Goal: Information Seeking & Learning: Check status

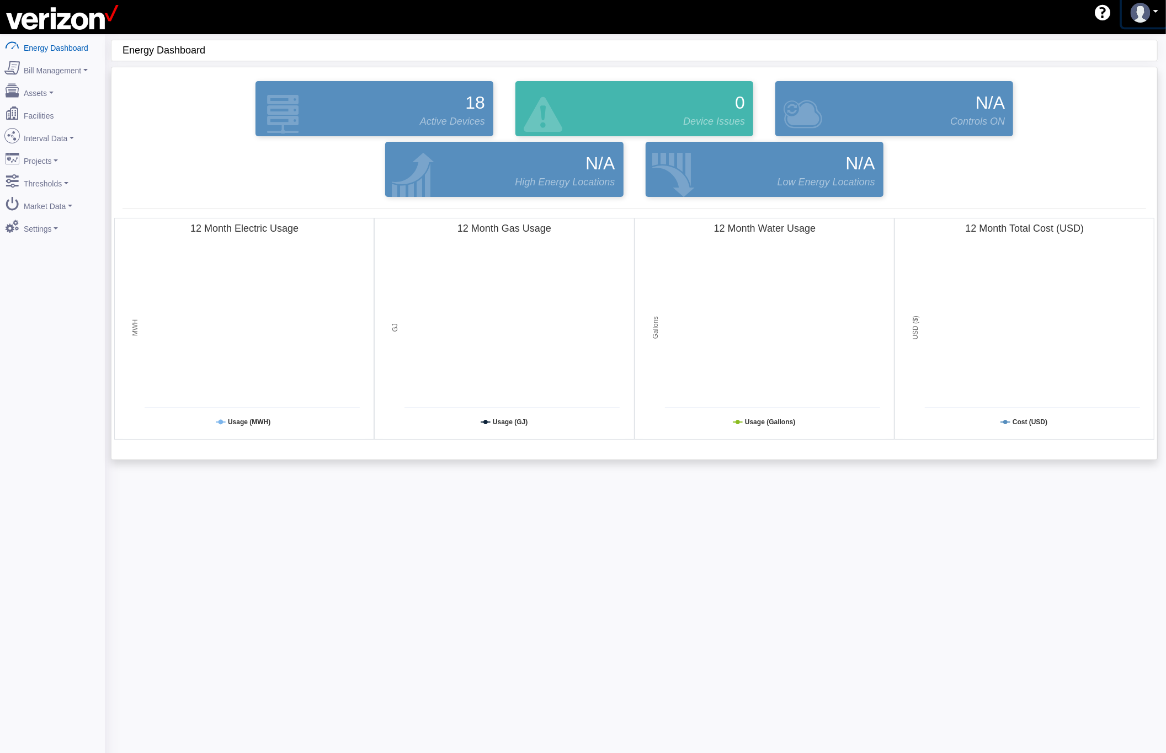
click at [1135, 15] on img at bounding box center [1141, 13] width 20 height 20
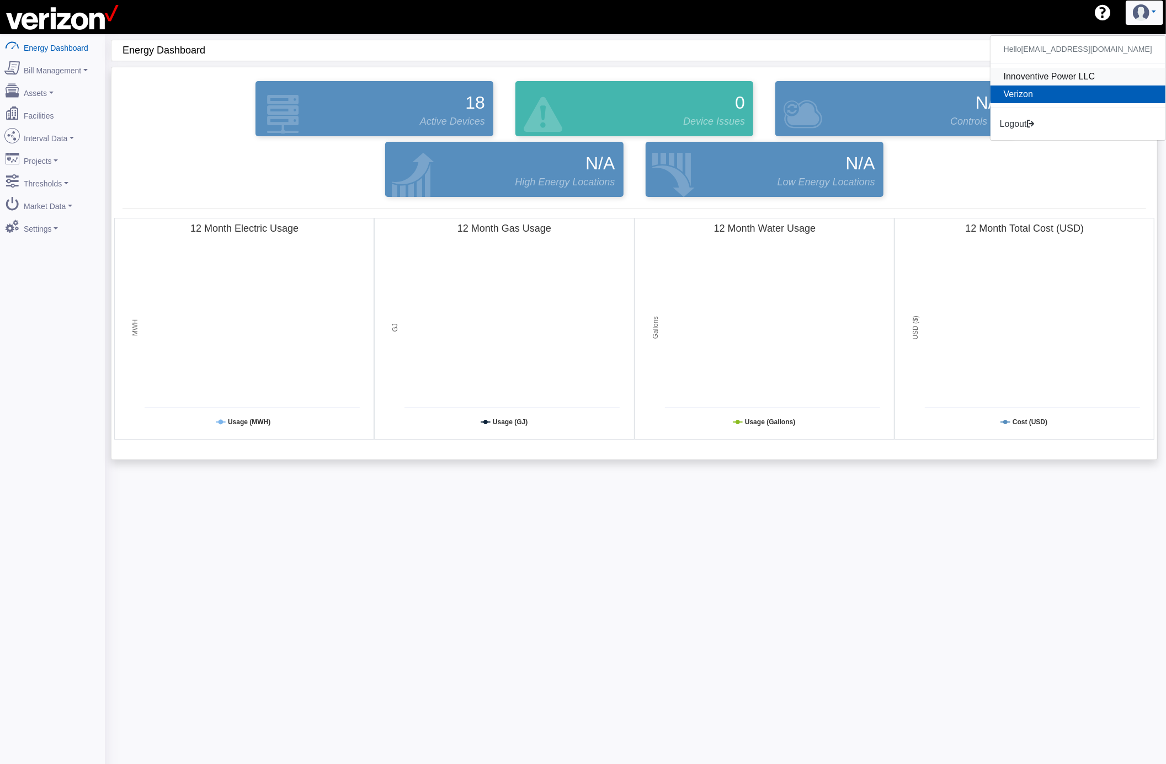
click at [1065, 73] on link "Innoventive Power LLC" at bounding box center [1078, 77] width 175 height 18
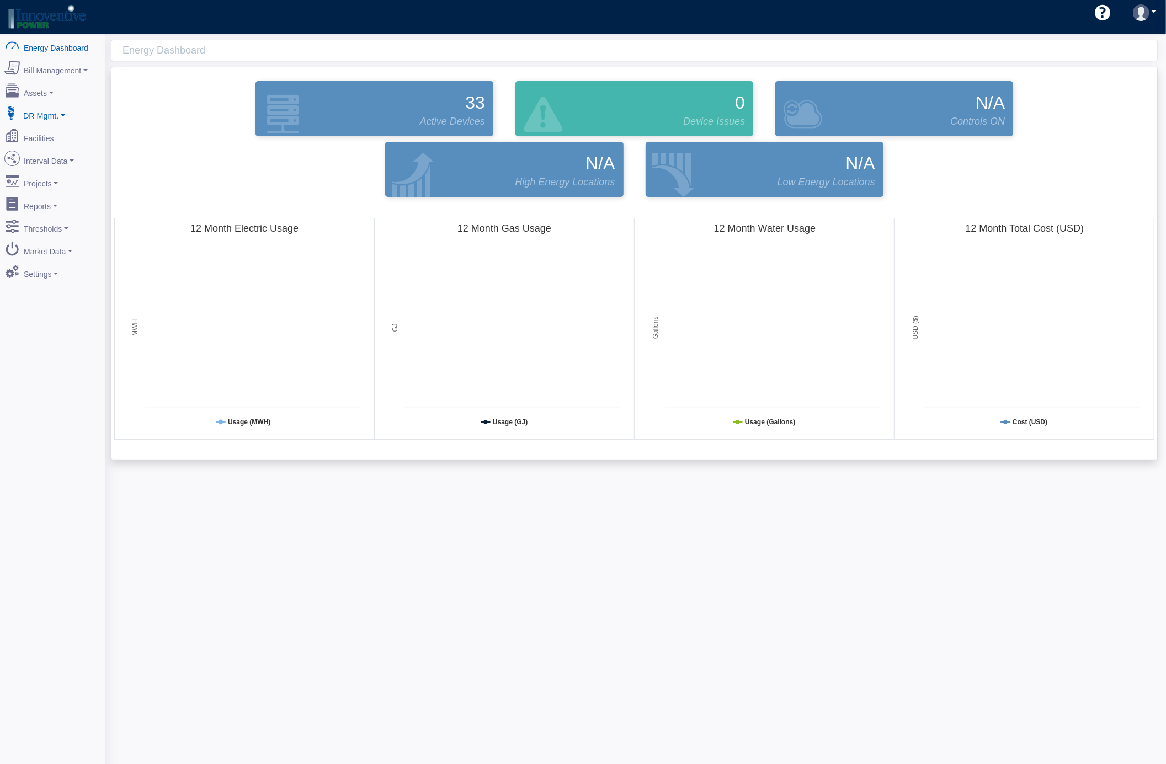
click at [65, 114] on link "DR Mgmt." at bounding box center [52, 113] width 107 height 23
click at [65, 119] on link "DR Mgmt." at bounding box center [52, 113] width 107 height 23
click at [41, 160] on link "Interval Data" at bounding box center [52, 158] width 107 height 23
click at [56, 217] on link "DataView" at bounding box center [52, 219] width 107 height 20
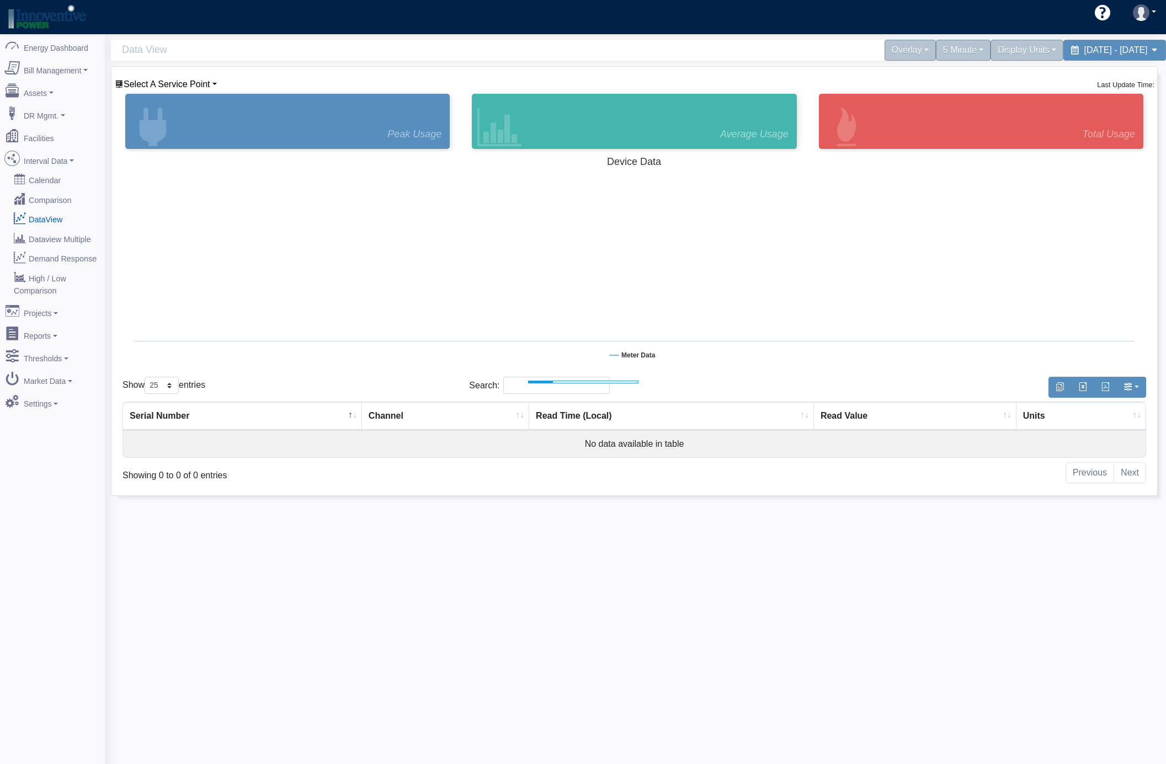
select select "25"
click at [192, 89] on span "Select A Service Point" at bounding box center [167, 83] width 87 height 9
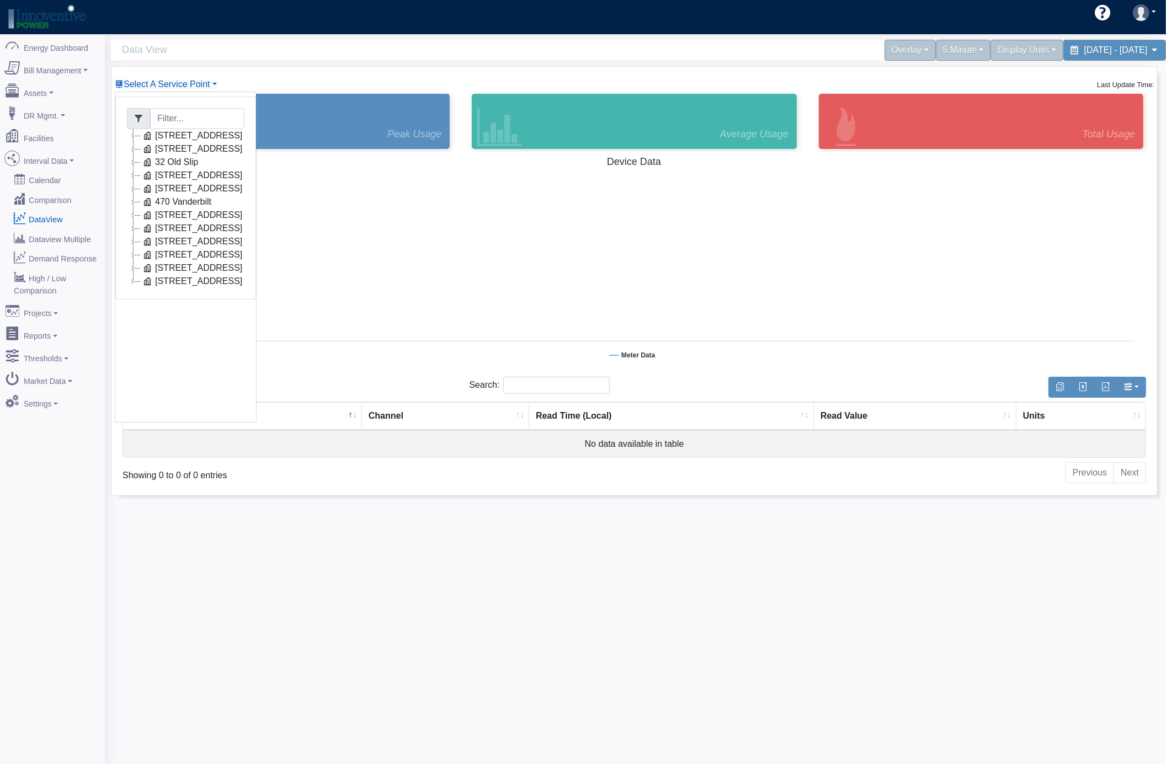
click at [130, 159] on icon at bounding box center [133, 162] width 13 height 13
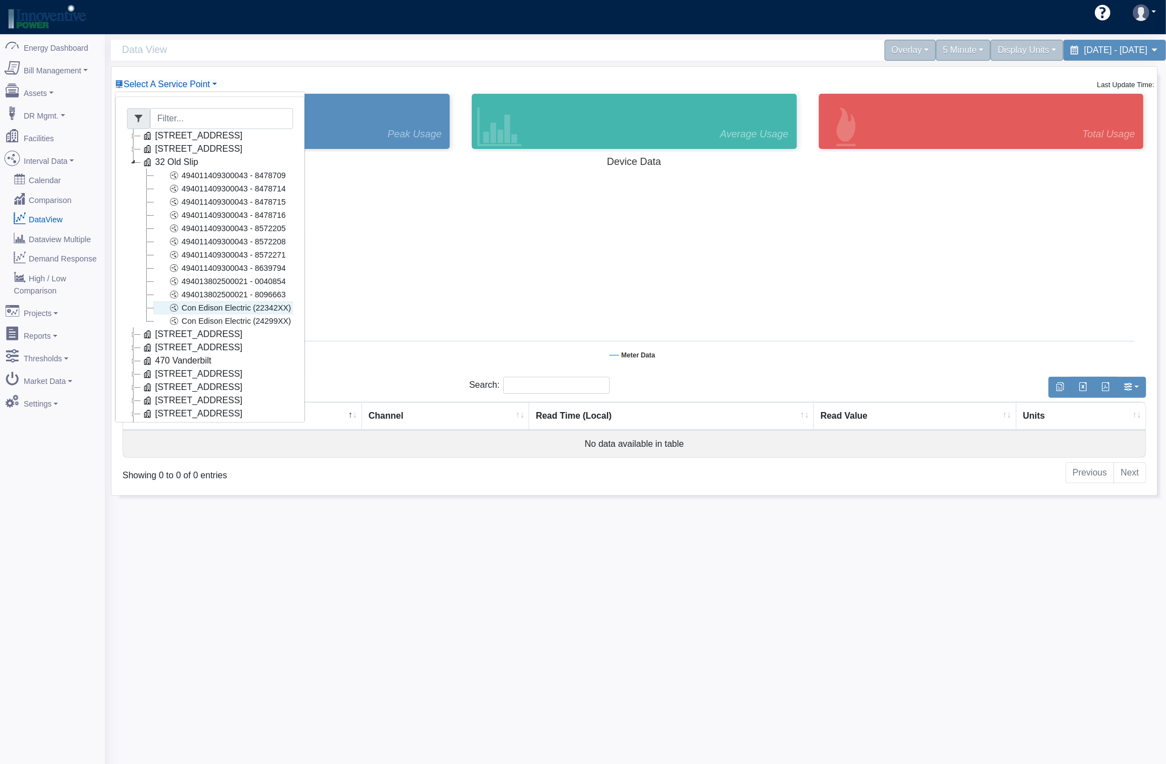
click at [270, 308] on link "Con Edison Electric (22342XX)" at bounding box center [223, 307] width 140 height 13
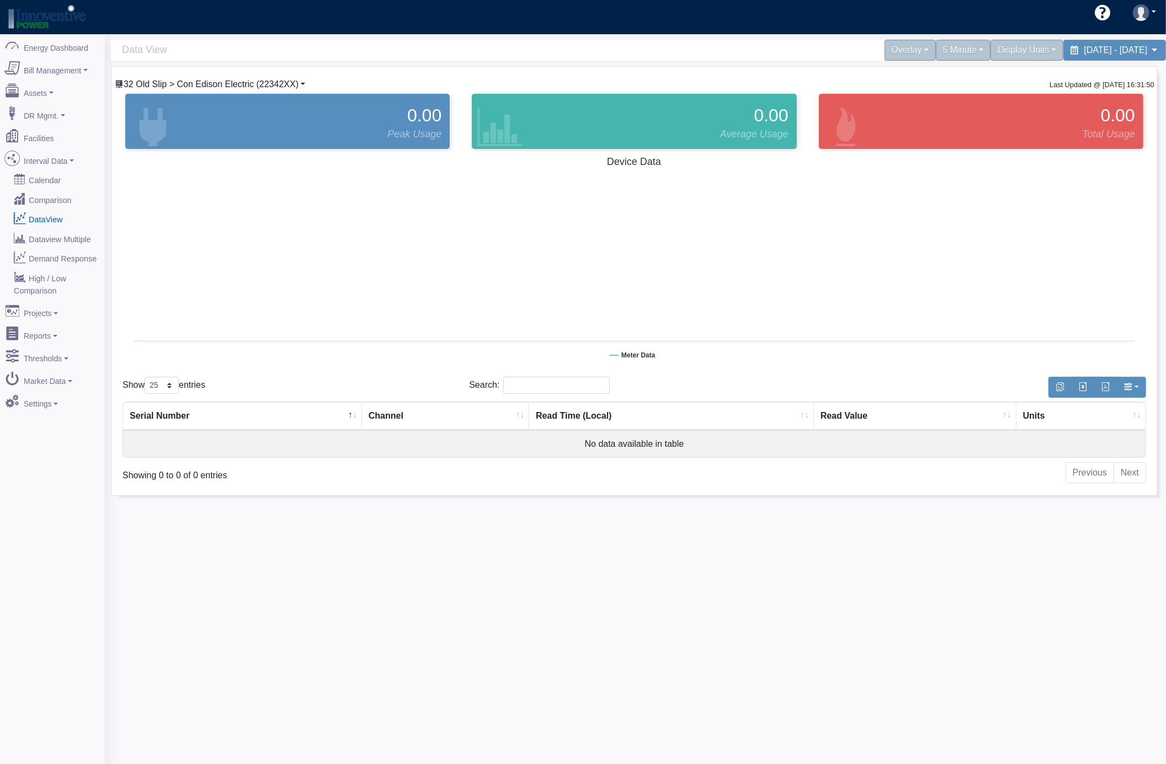
click at [224, 89] on span "32 Old Slip > Con Edison Electric (22342XX)" at bounding box center [211, 83] width 175 height 9
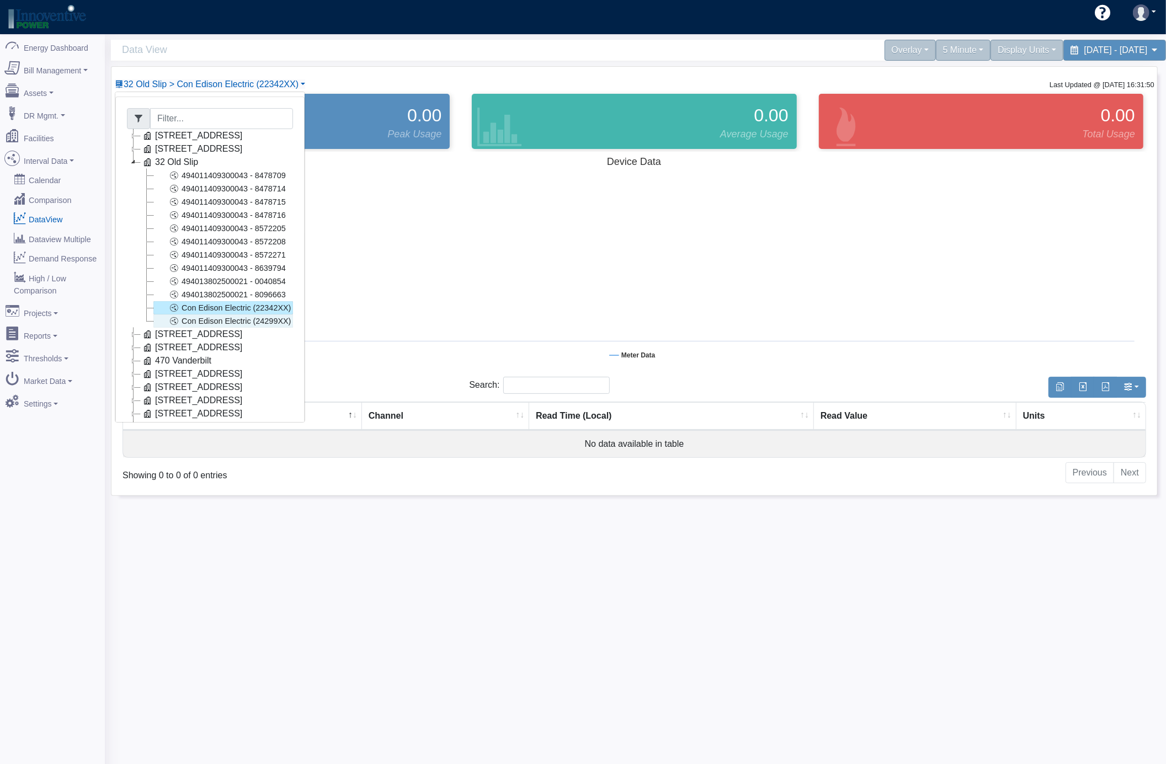
click at [232, 321] on link "Con Edison Electric (24299XX)" at bounding box center [223, 321] width 140 height 13
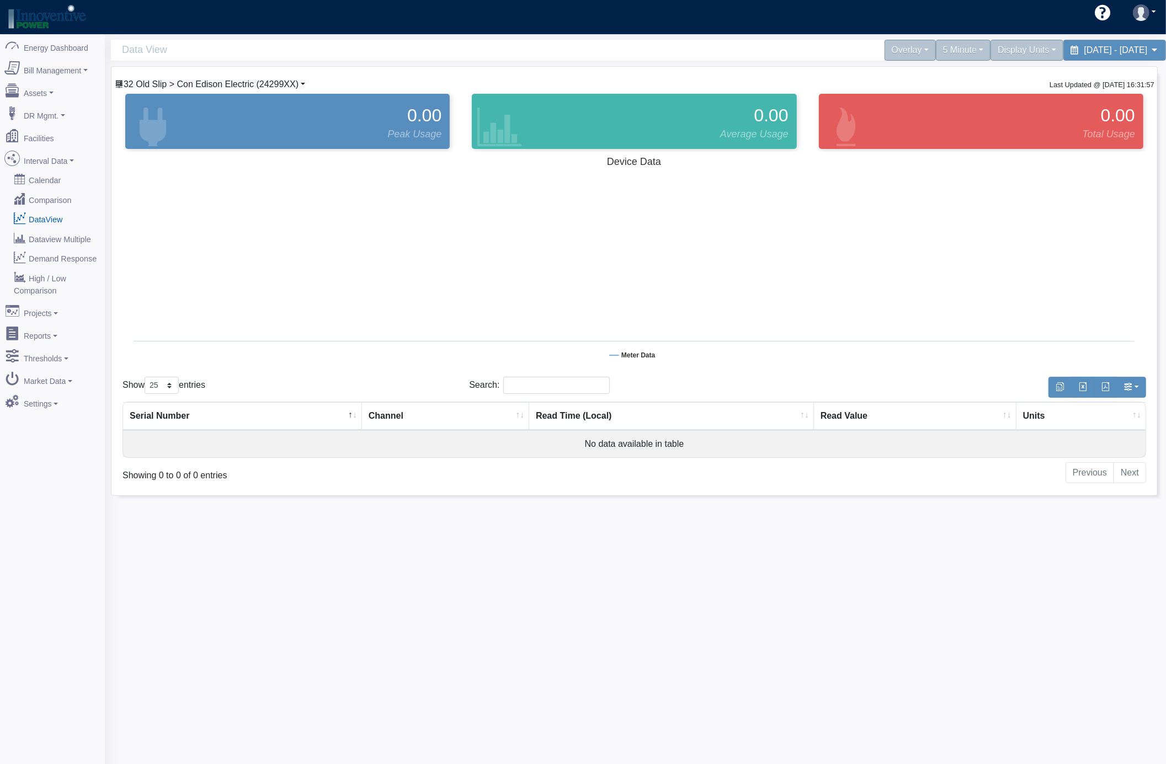
click at [186, 88] on span "32 Old Slip > Con Edison Electric (24299XX)" at bounding box center [211, 83] width 175 height 9
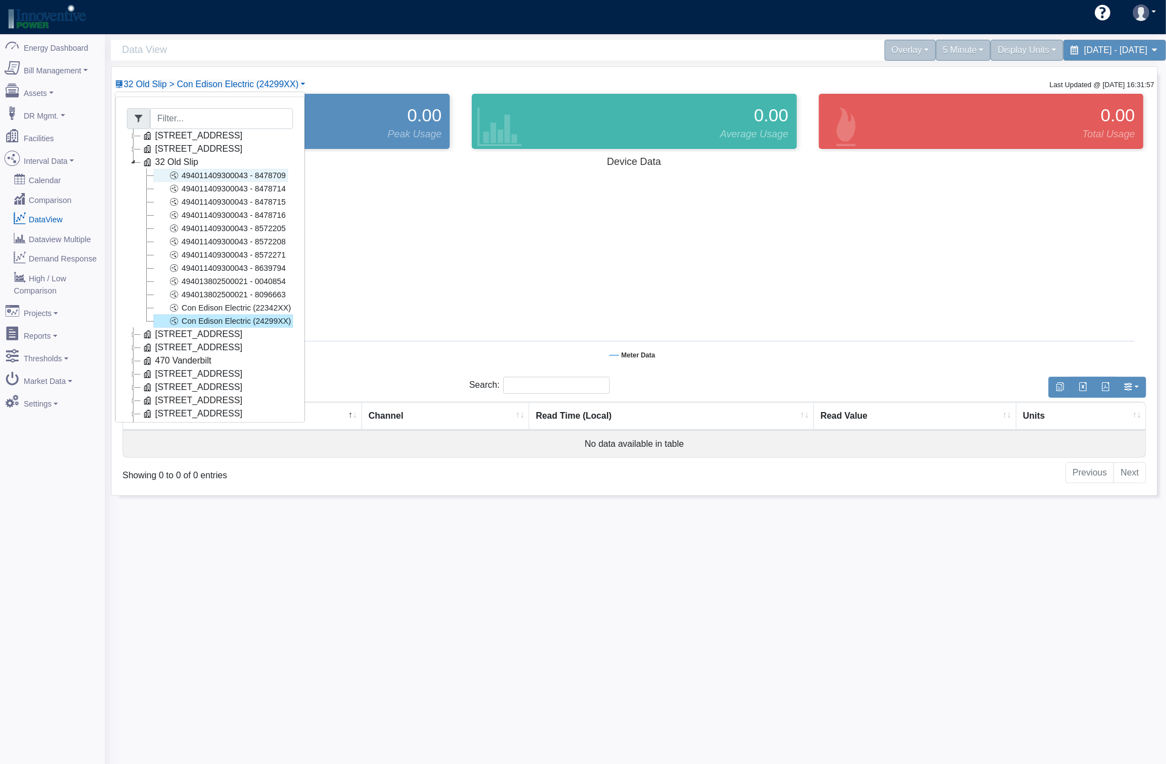
click at [184, 179] on link "494011409300043 - 8478709" at bounding box center [220, 175] width 135 height 13
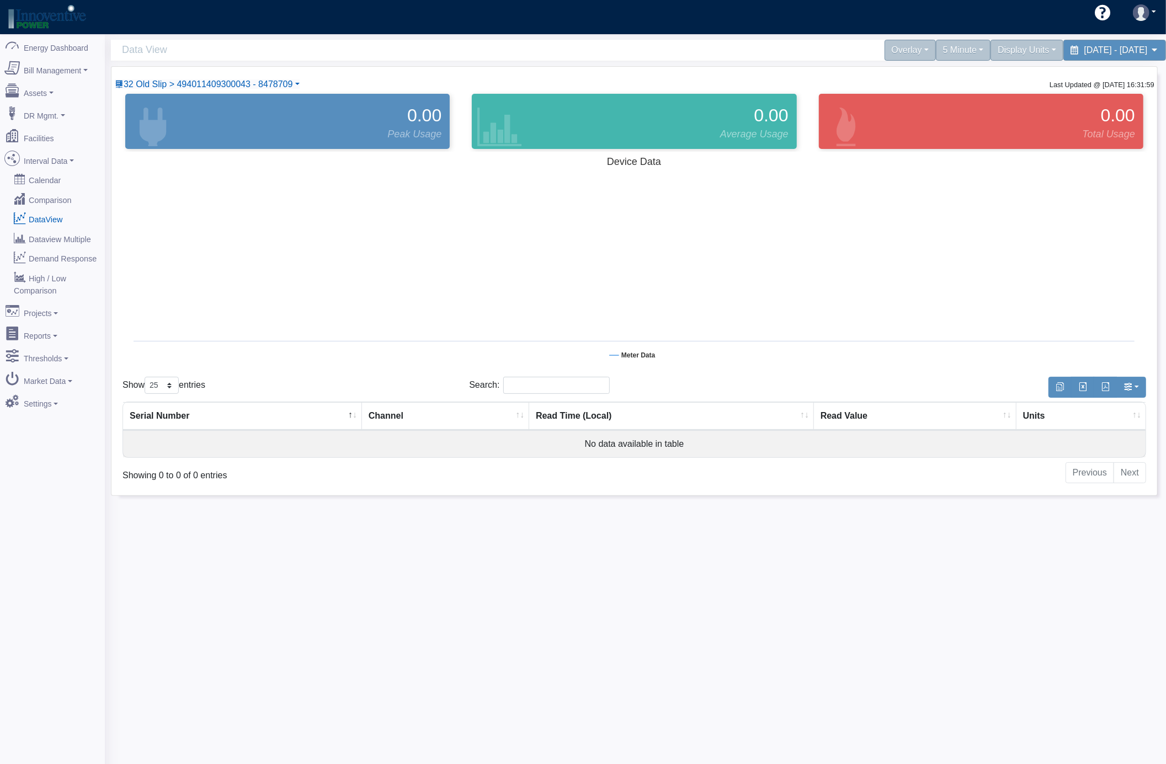
click at [240, 77] on div "32 Old Slip > 494011409300043 - 8478709 [STREET_ADDRESS] 494011409300043 - 8478…" at bounding box center [634, 281] width 1046 height 429
click at [239, 88] on span "32 Old Slip > 494011409300043 - 8478709" at bounding box center [208, 83] width 169 height 9
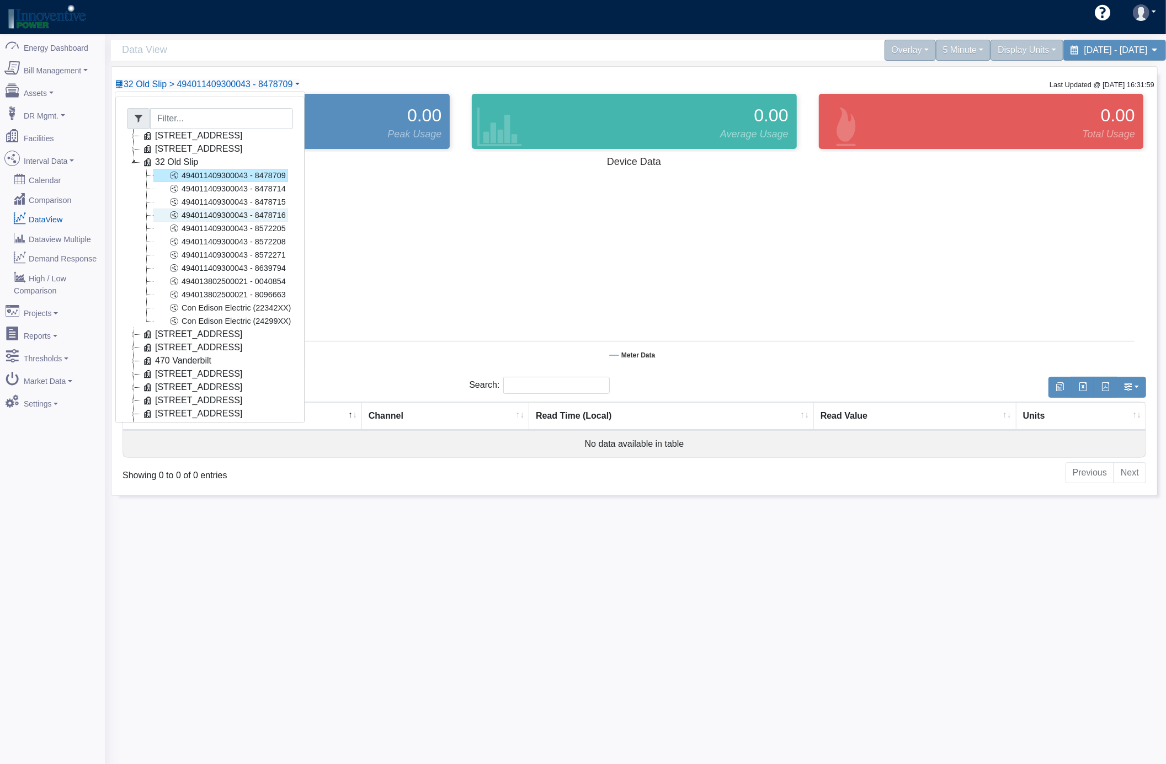
click at [224, 211] on link "494011409300043 - 8478716" at bounding box center [220, 215] width 135 height 13
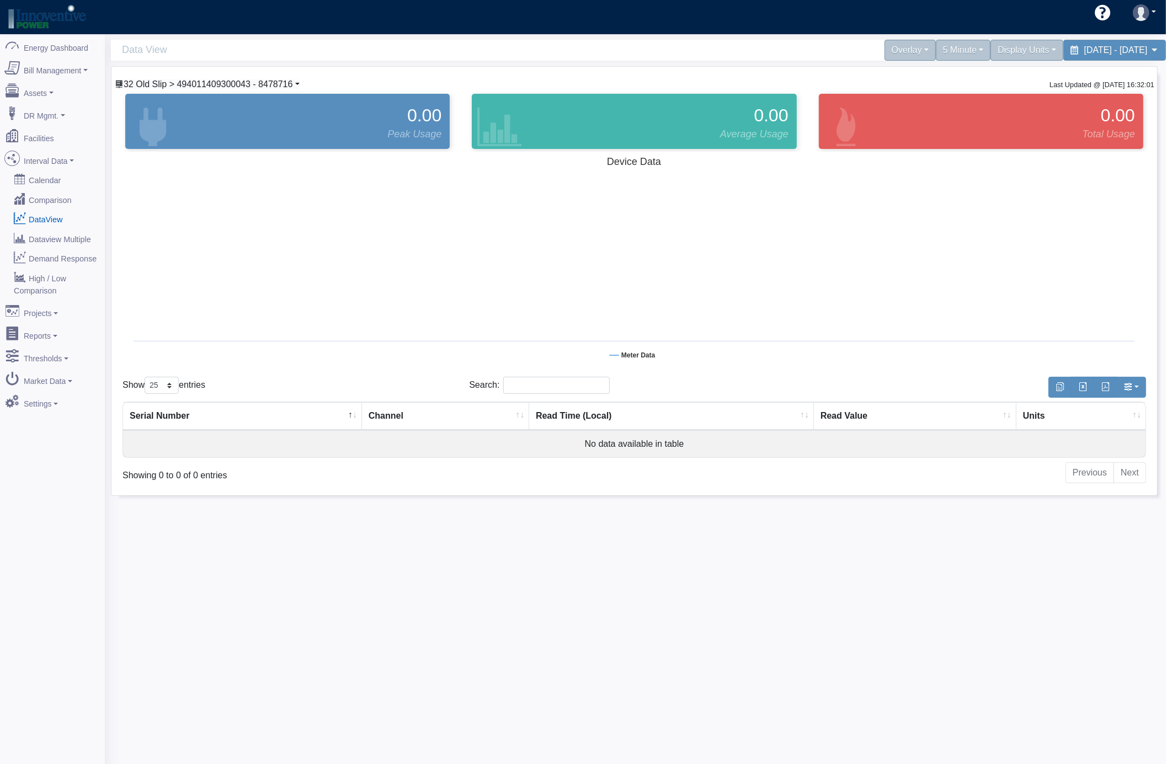
click at [228, 89] on span "32 Old Slip > 494011409300043 - 8478716" at bounding box center [208, 83] width 169 height 9
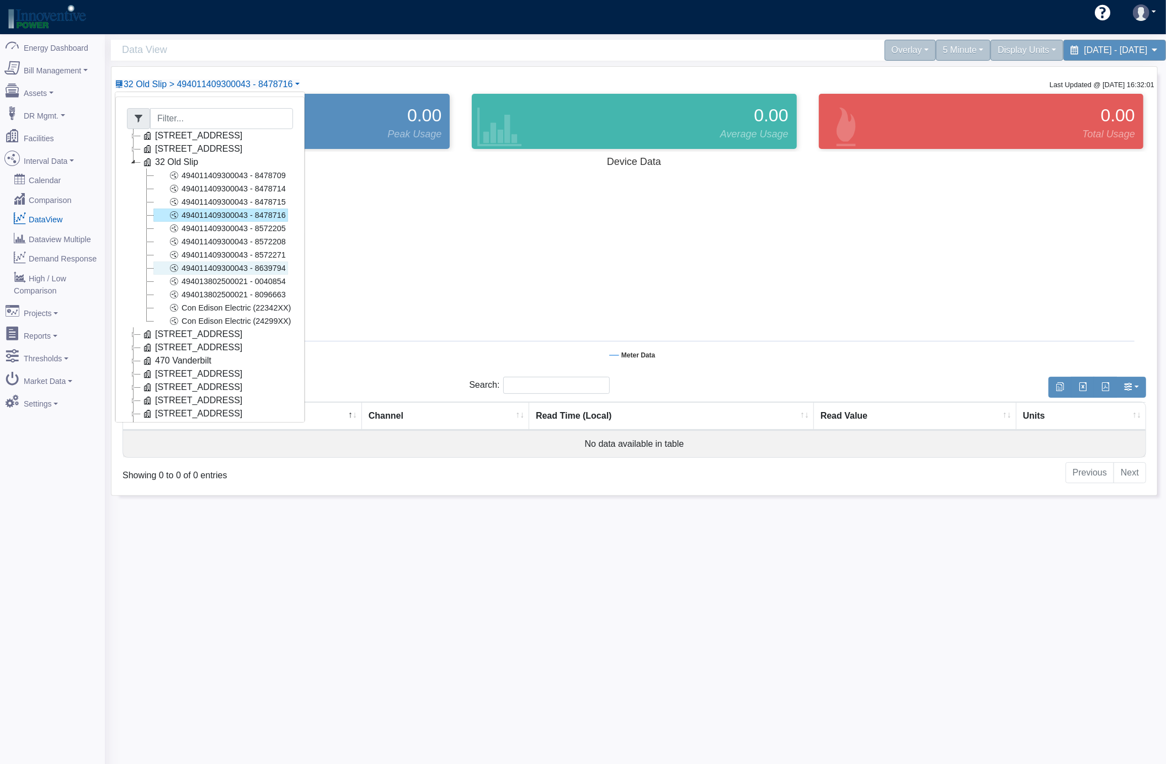
click at [267, 274] on link "494011409300043 - 8639794" at bounding box center [220, 268] width 135 height 13
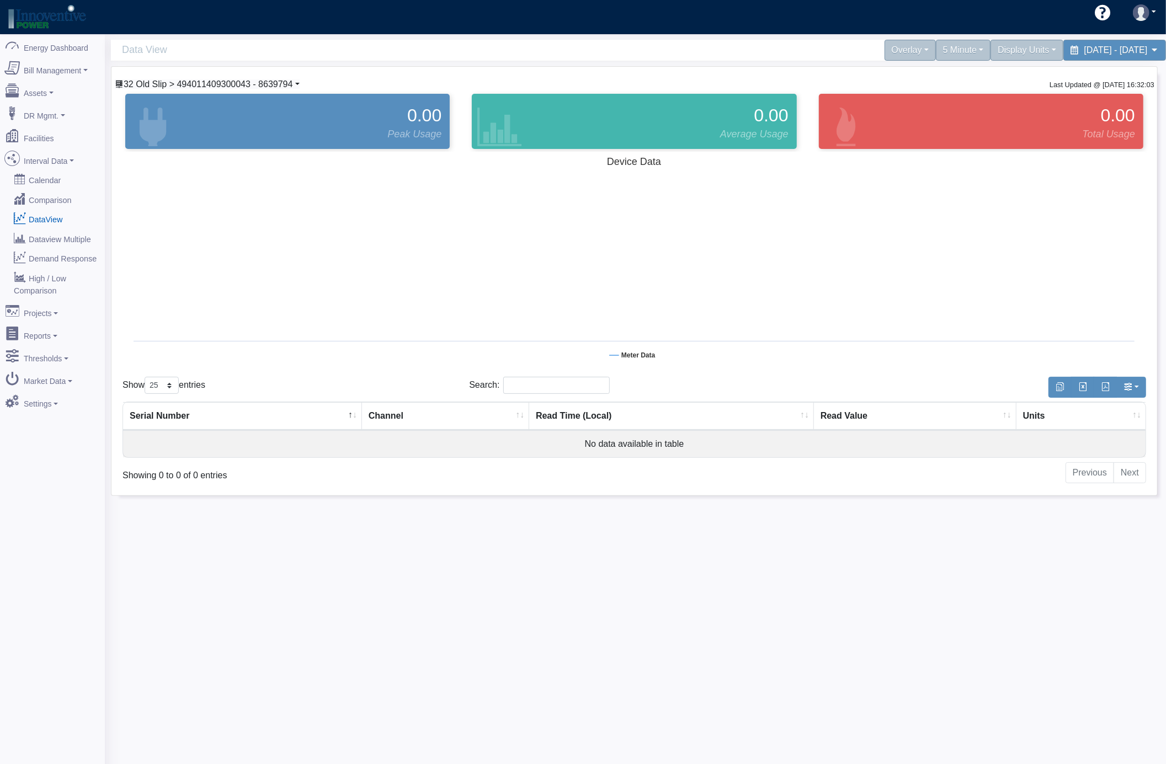
click at [274, 89] on span "32 Old Slip > 494011409300043 - 8639794" at bounding box center [208, 83] width 169 height 9
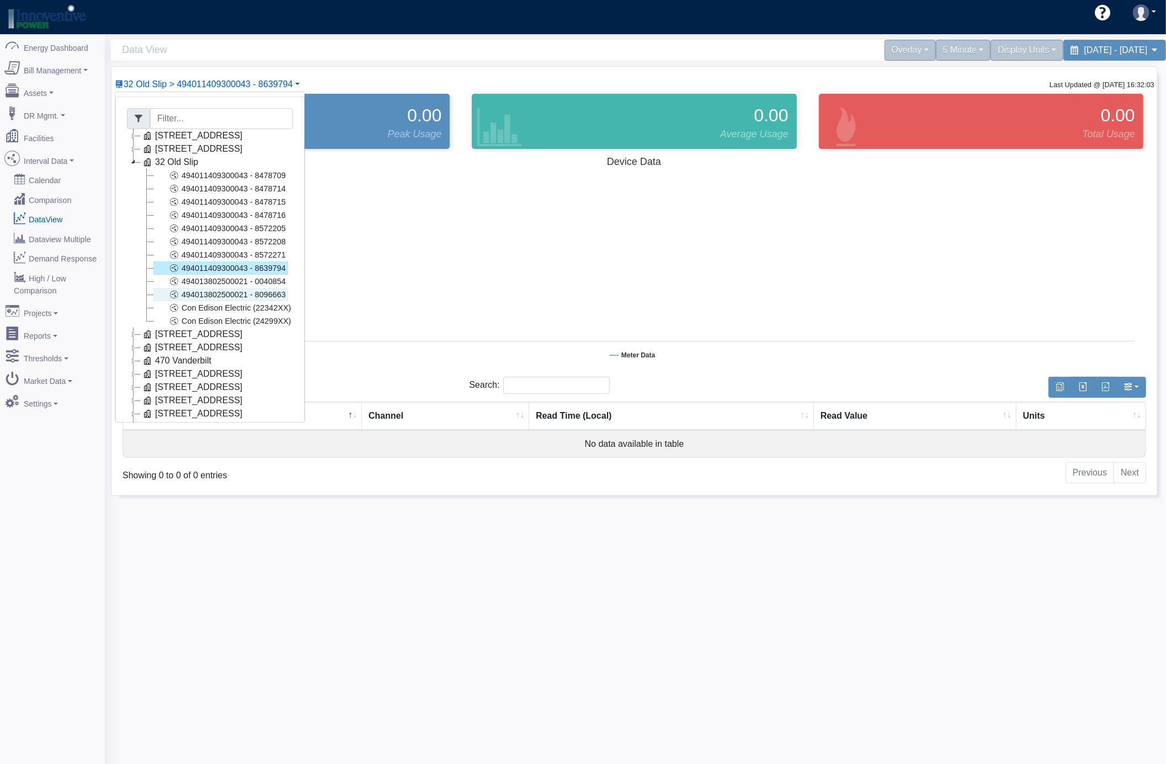
click at [261, 297] on link "494013802500021 - 8096663" at bounding box center [220, 294] width 135 height 13
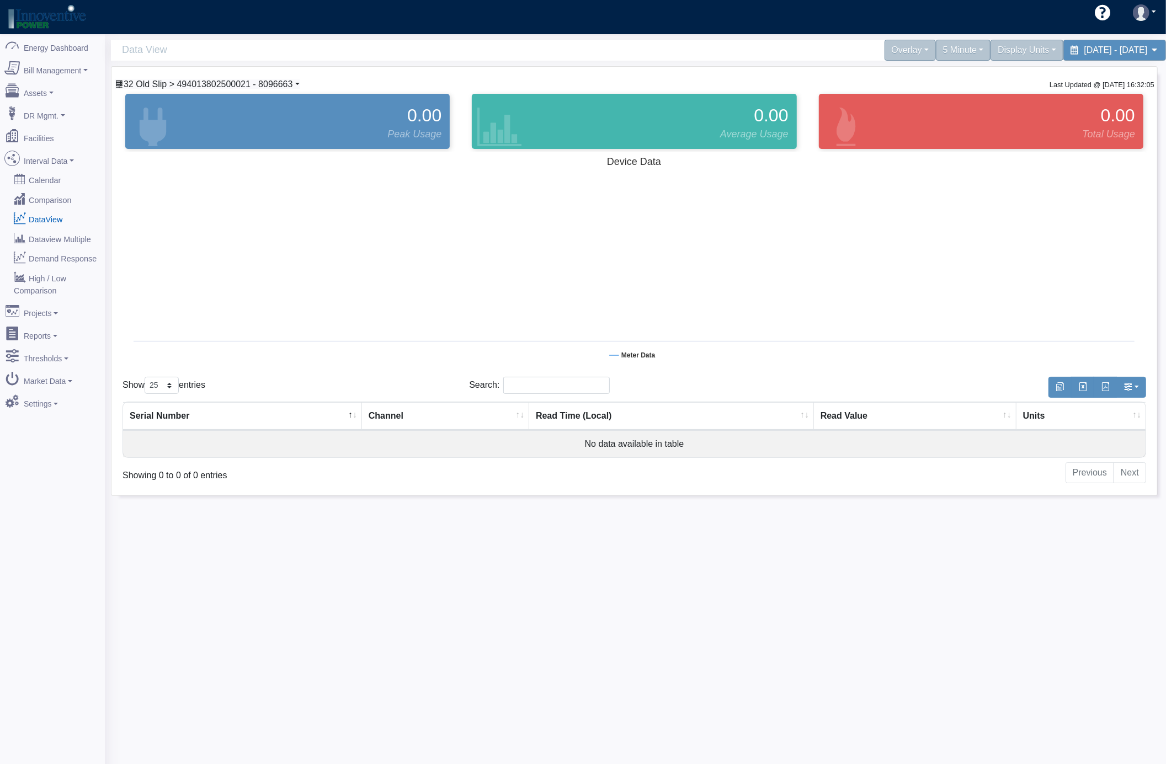
click at [237, 79] on span "32 Old Slip > 494013802500021 - 8096663" at bounding box center [208, 83] width 169 height 9
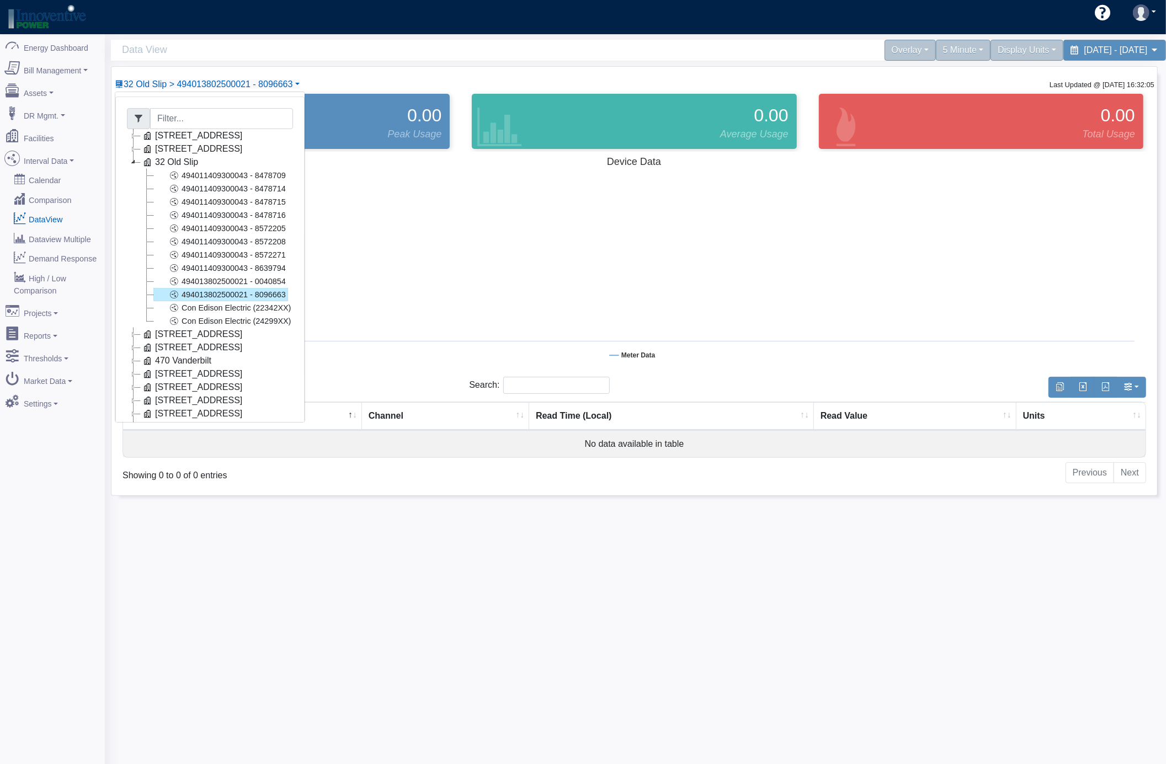
click at [134, 166] on icon at bounding box center [133, 162] width 13 height 13
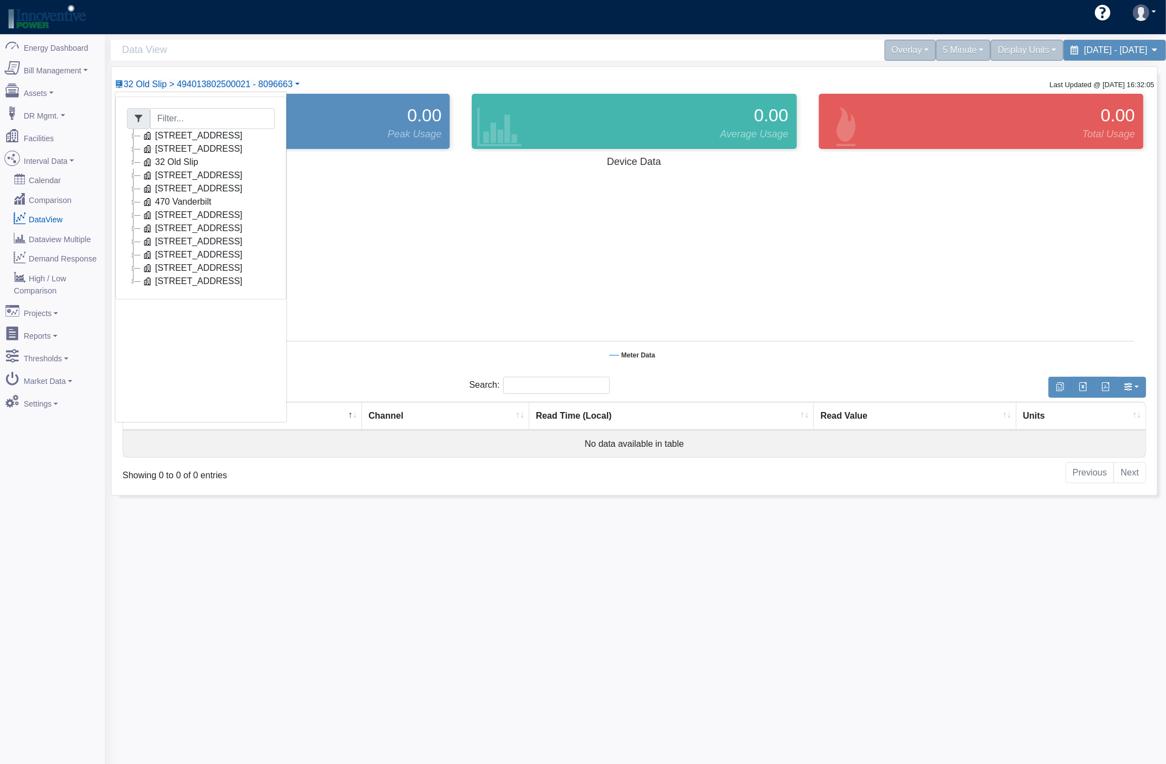
click at [177, 559] on div "5 Data View Overlay Typical Real Time Zonal Load Real Time Zonal LBMP Load Fore…" at bounding box center [635, 416] width 1061 height 764
